Goal: Task Accomplishment & Management: Use online tool/utility

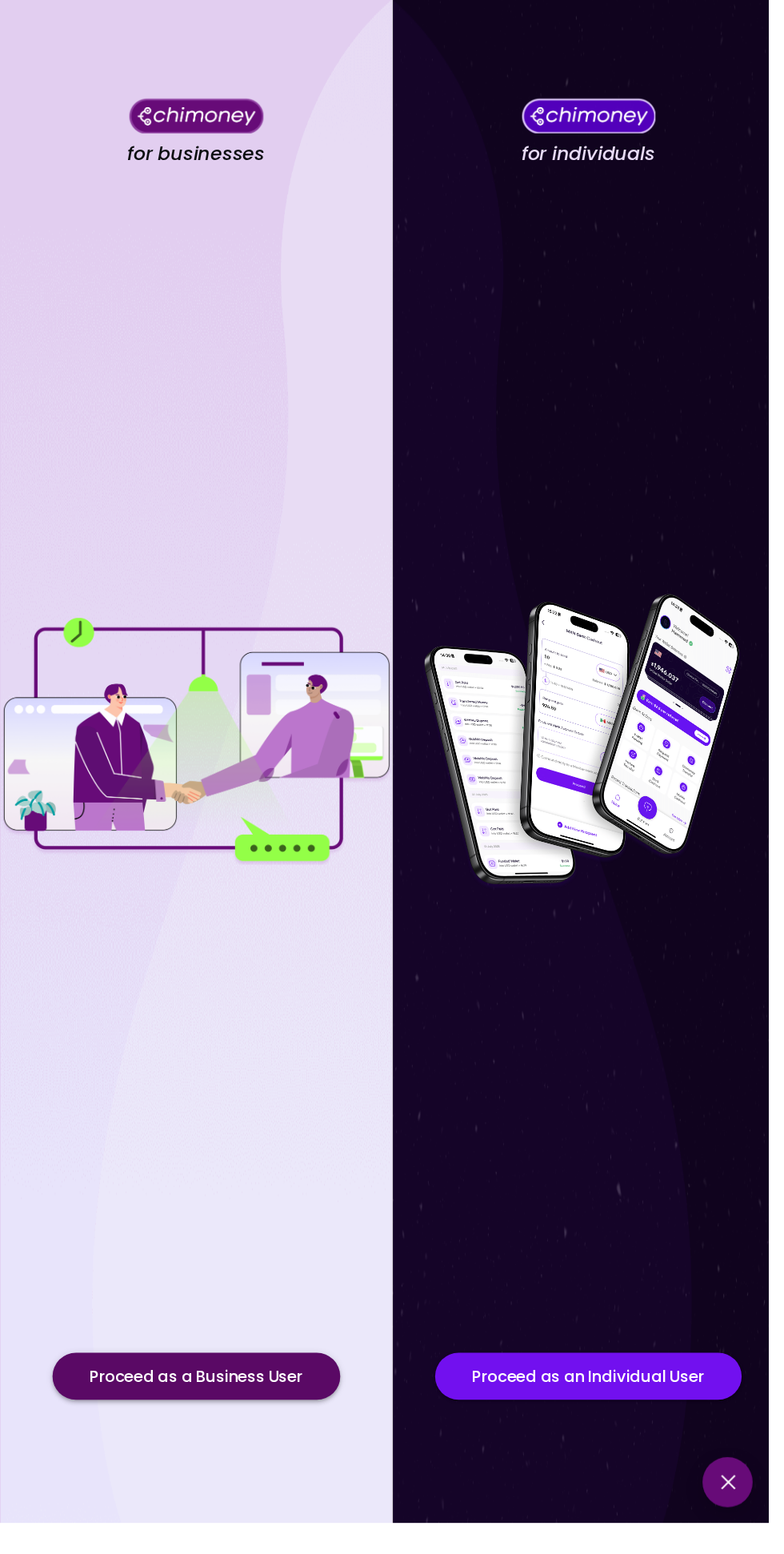
click at [274, 1429] on button "Proceed as a Business User" at bounding box center [200, 1405] width 293 height 48
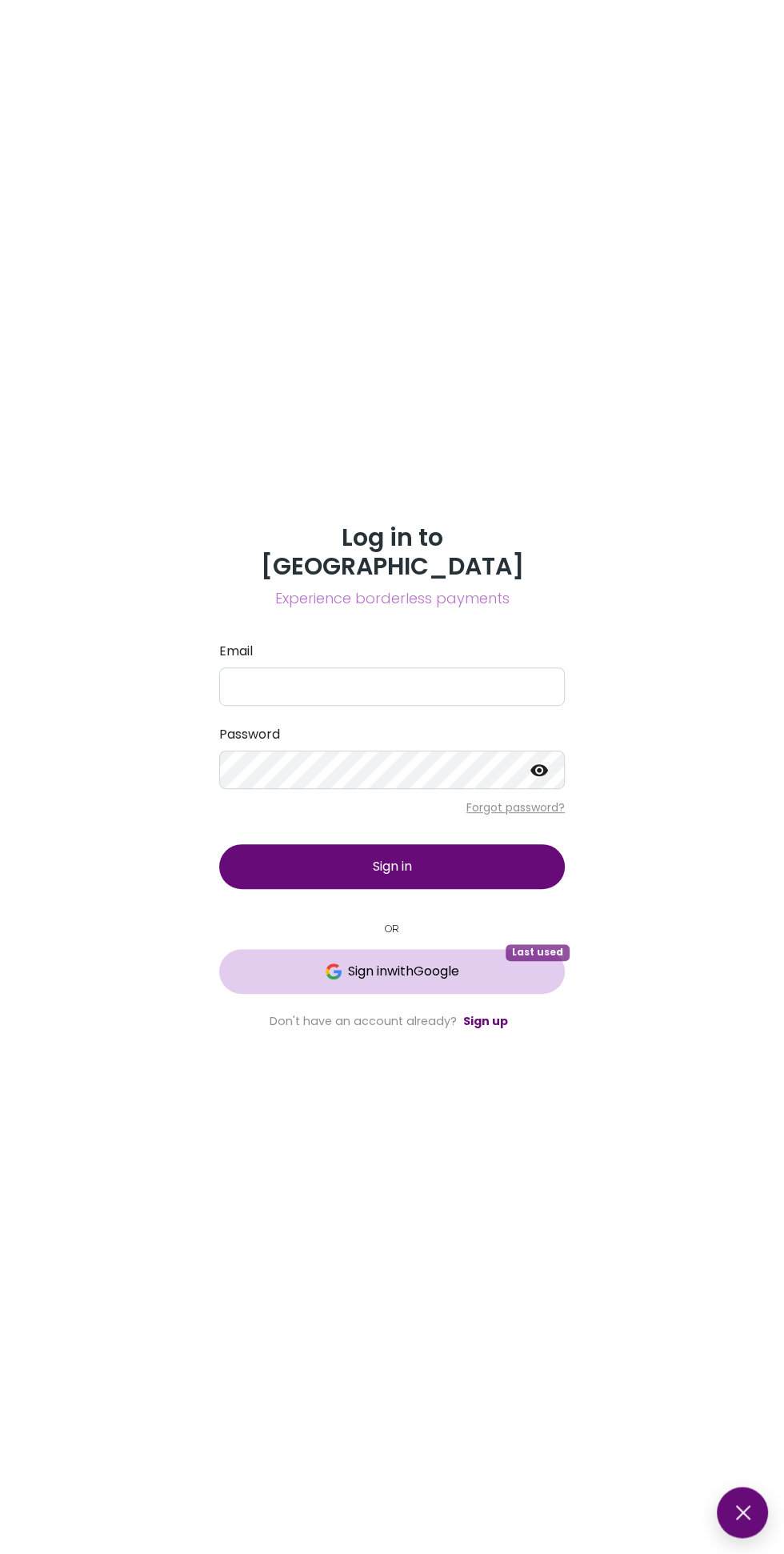
click at [435, 981] on span "Sign in with Google" at bounding box center [404, 971] width 111 height 20
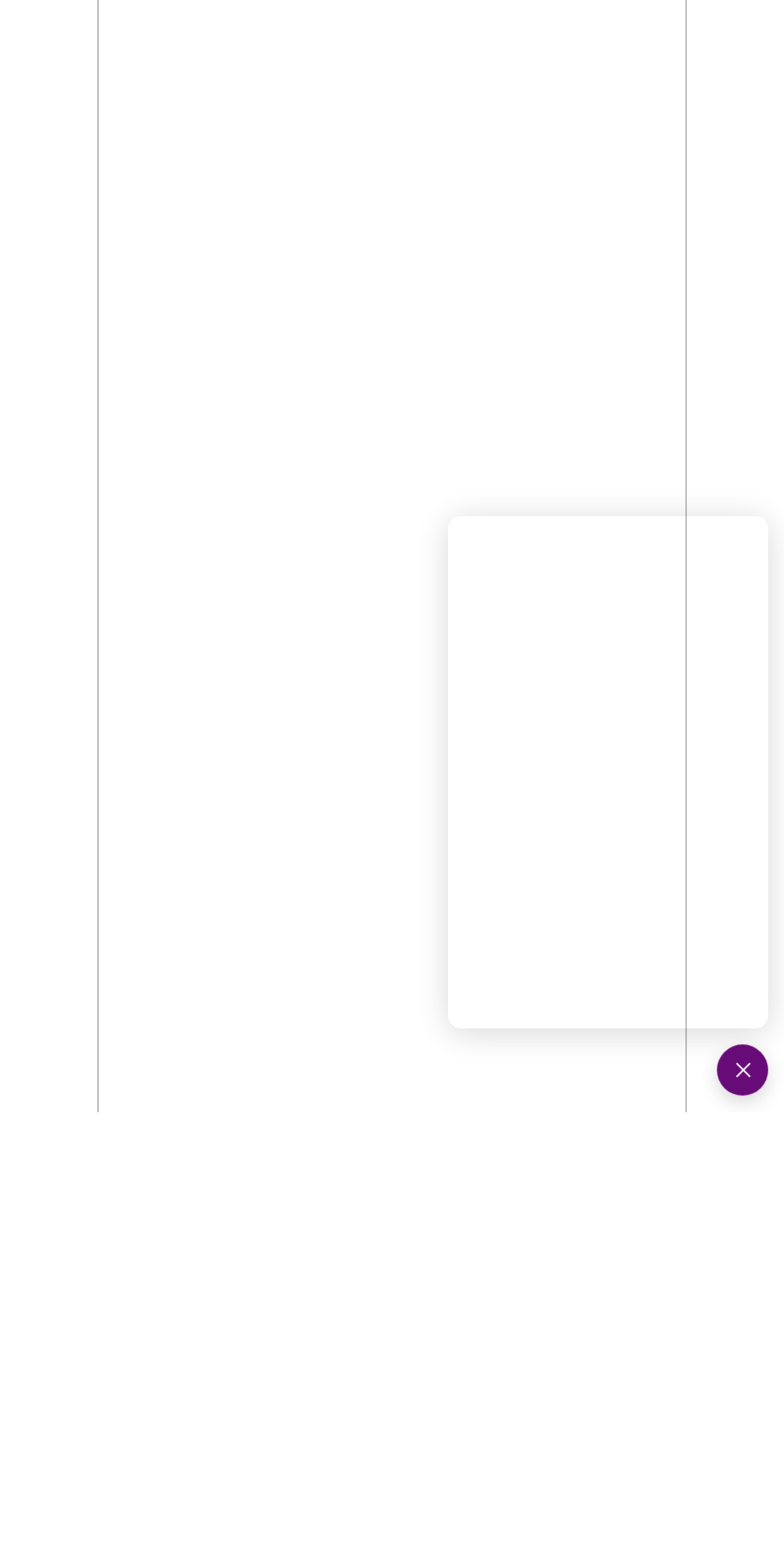
scroll to position [165, 0]
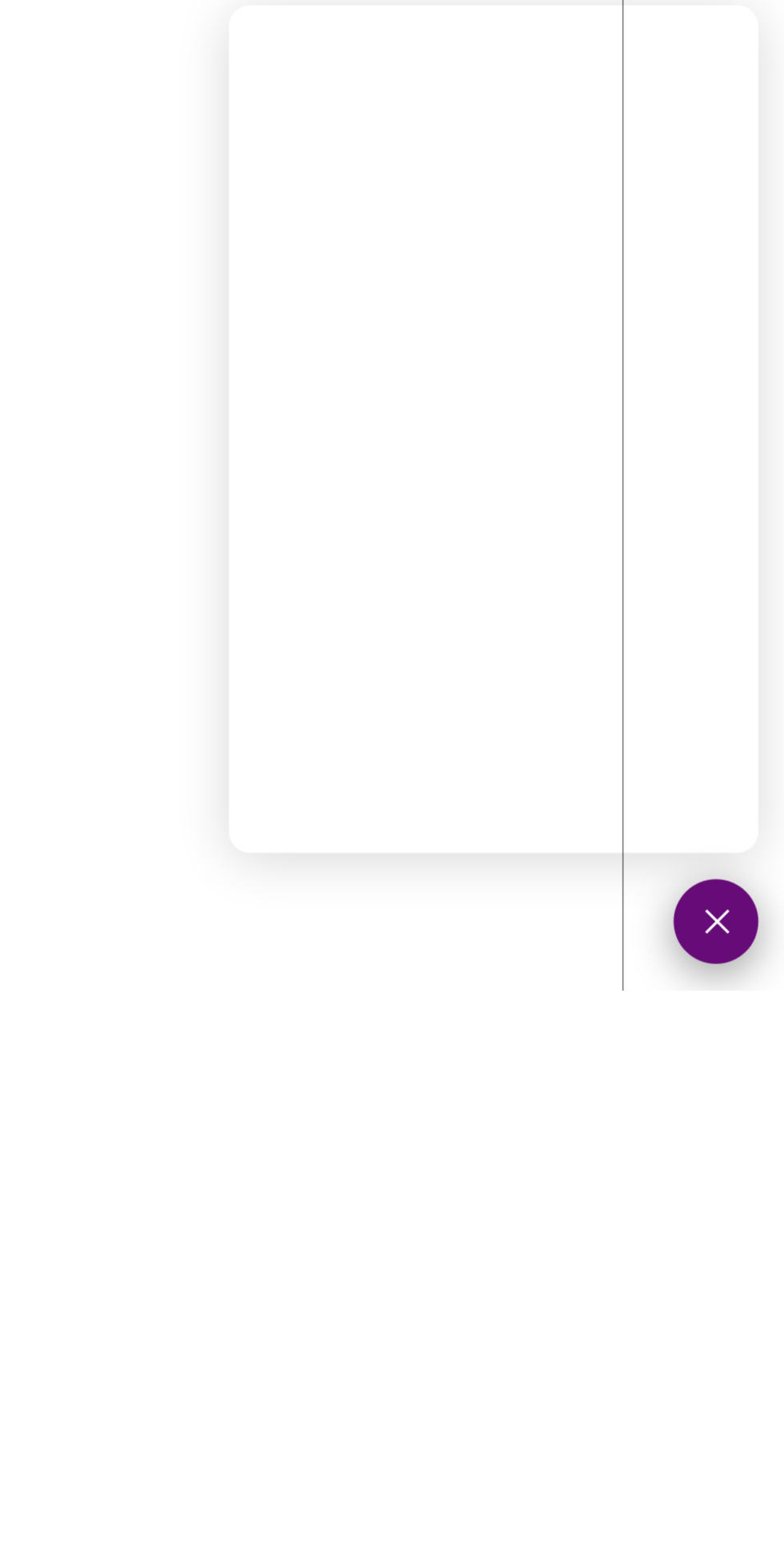
click at [740, 1496] on button at bounding box center [742, 1512] width 51 height 51
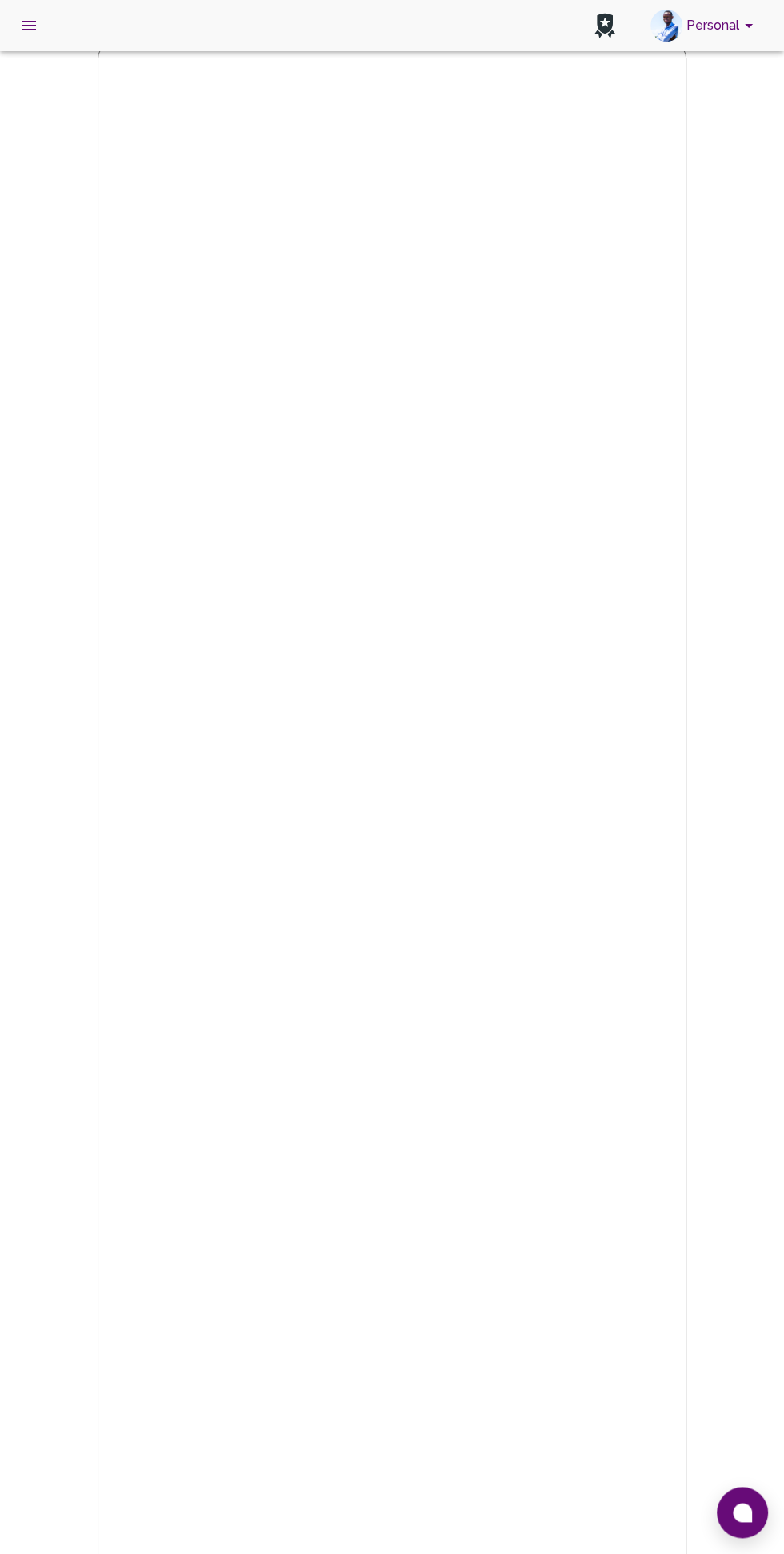
scroll to position [0, 0]
click at [721, 1503] on button at bounding box center [742, 1512] width 51 height 51
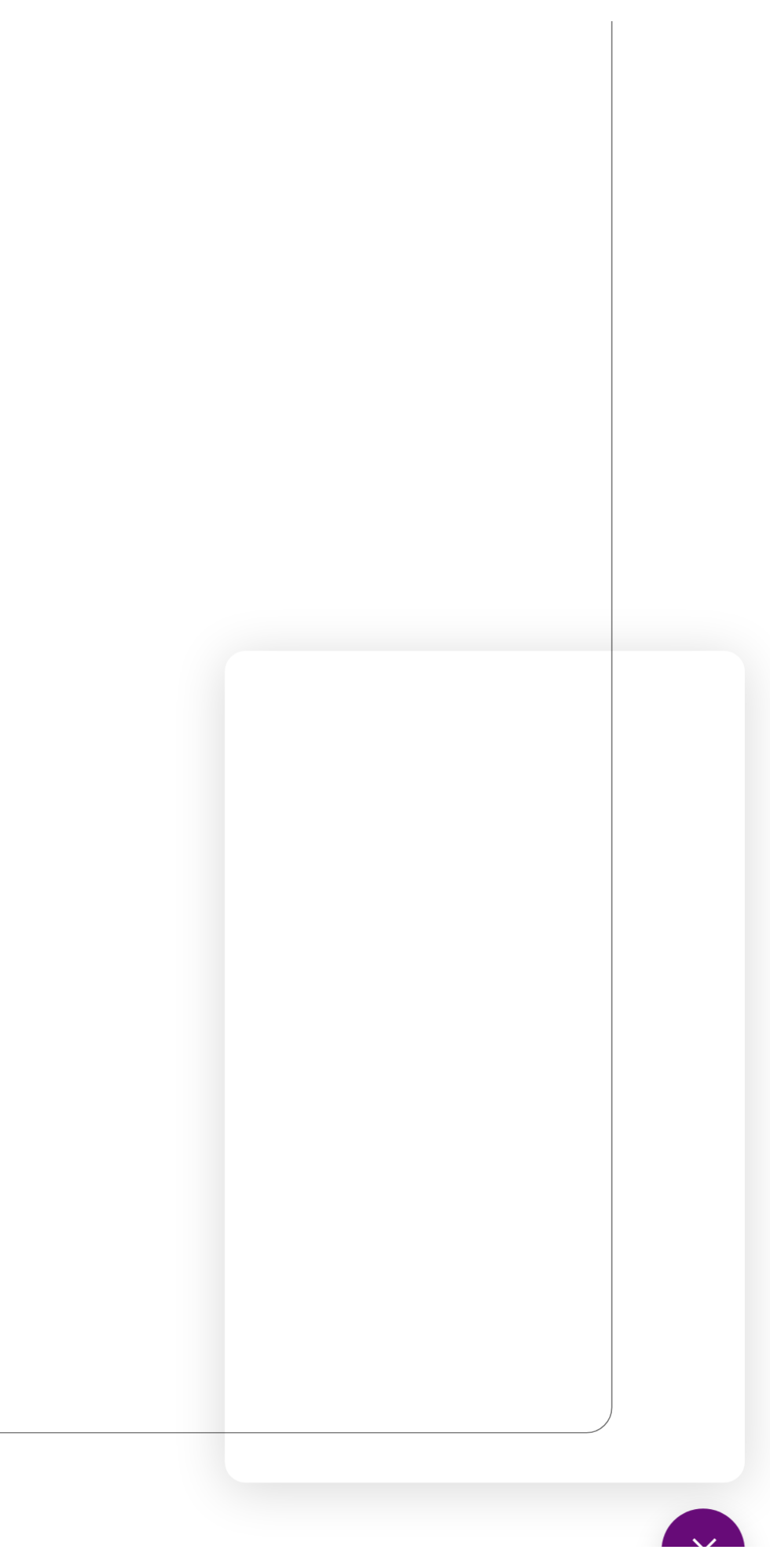
scroll to position [401, 0]
